Goal: Information Seeking & Learning: Learn about a topic

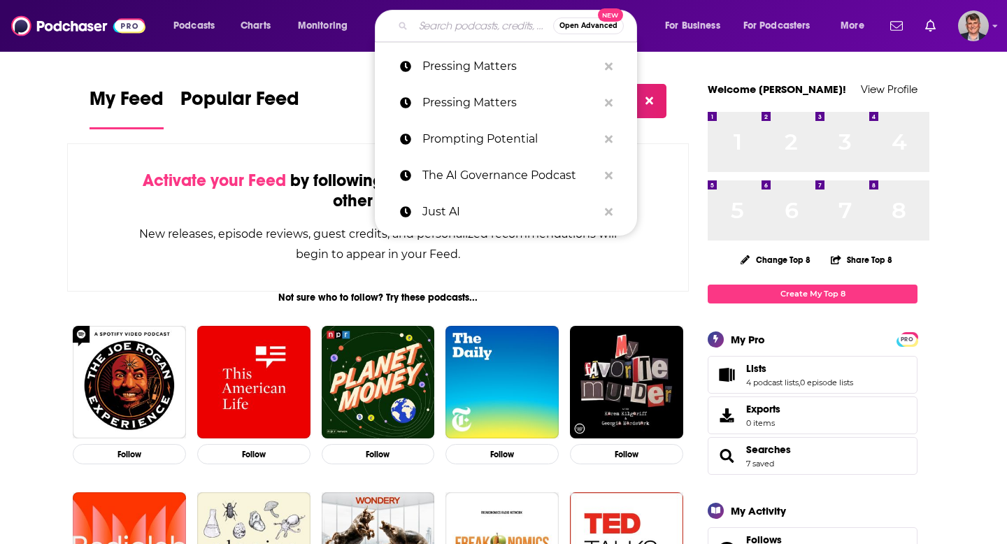
click at [486, 30] on input "Search podcasts, credits, & more..." at bounding box center [483, 26] width 140 height 22
paste input "That DOS Won’t [PERSON_NAME]"
type input "That DOS Won’t [PERSON_NAME]"
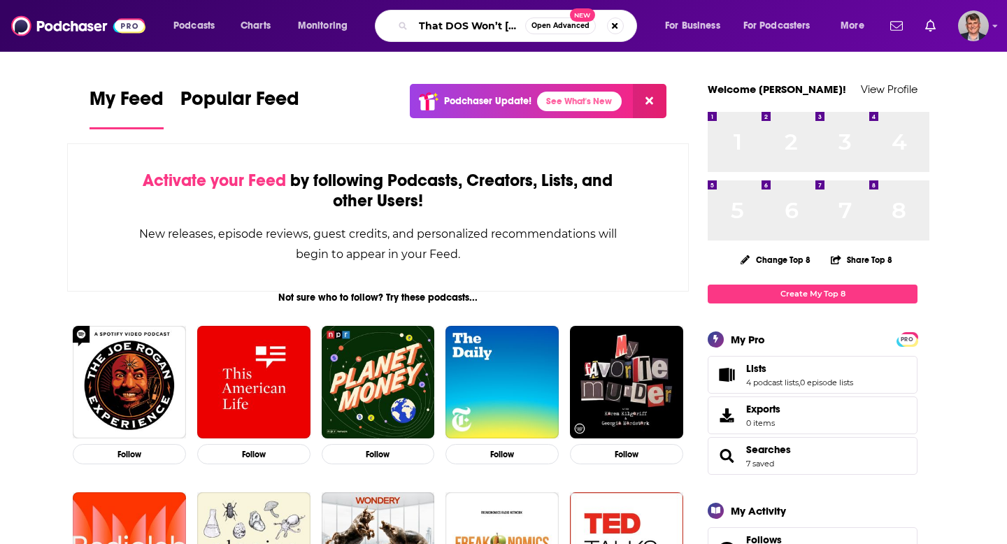
scroll to position [0, 102]
click at [490, 24] on input "That DOS Won’t [PERSON_NAME]" at bounding box center [469, 26] width 112 height 22
click at [505, 30] on input "That DOS Won’t [PERSON_NAME]" at bounding box center [469, 26] width 112 height 22
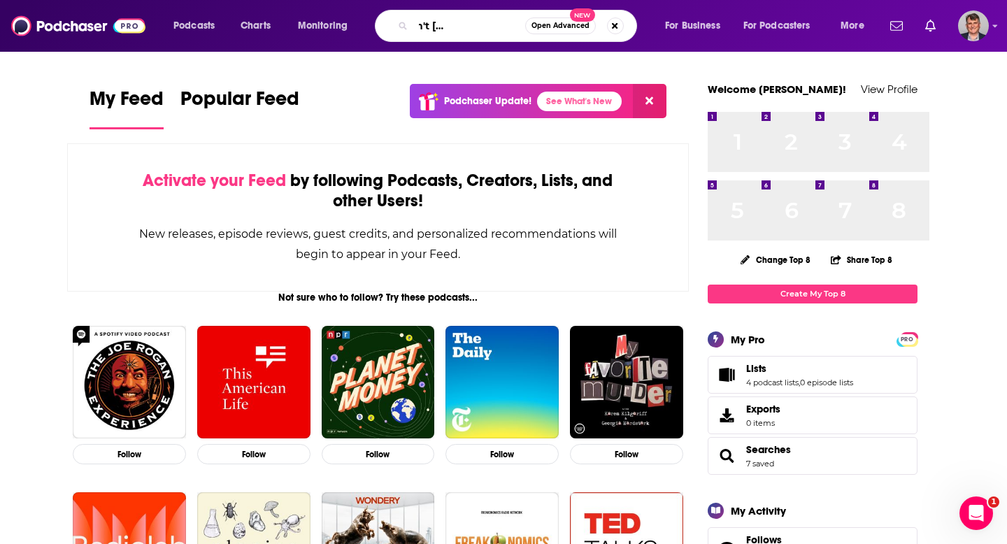
scroll to position [0, 101]
type input "That DOS Won't [PERSON_NAME]"
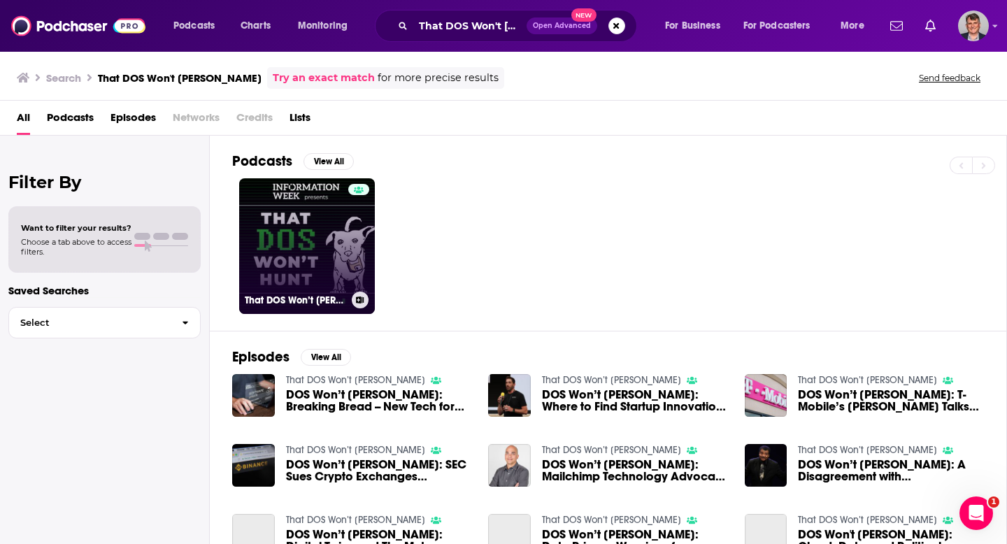
click at [339, 279] on link "That DOS Won’t [PERSON_NAME]" at bounding box center [307, 246] width 136 height 136
